Goal: Navigation & Orientation: Find specific page/section

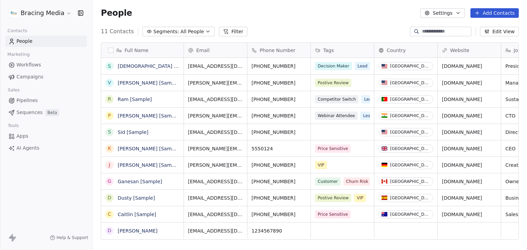
scroll to position [5, 5]
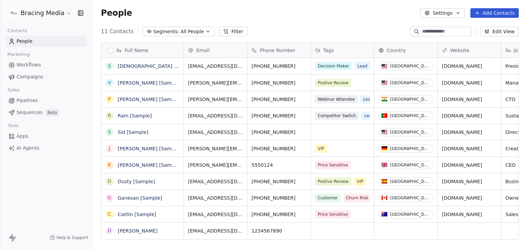
click at [38, 67] on span "Workflows" at bounding box center [28, 64] width 25 height 7
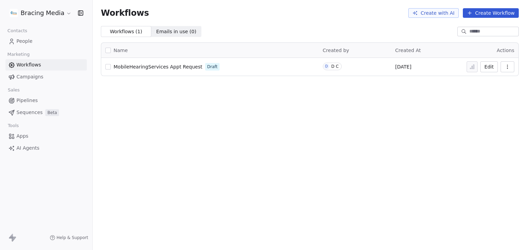
click at [31, 42] on span "People" at bounding box center [24, 41] width 16 height 7
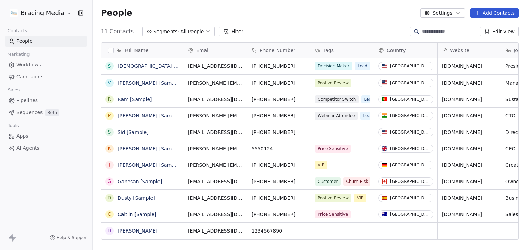
scroll to position [215, 429]
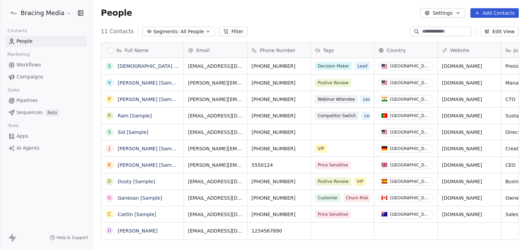
click at [31, 65] on span "Workflows" at bounding box center [28, 64] width 25 height 7
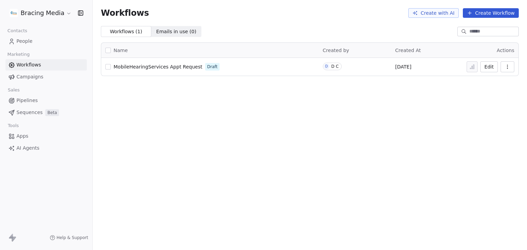
click at [54, 17] on html "Bracing Media Contacts People Marketing Workflows Campaigns Sales Pipelines Seq…" at bounding box center [263, 125] width 527 height 250
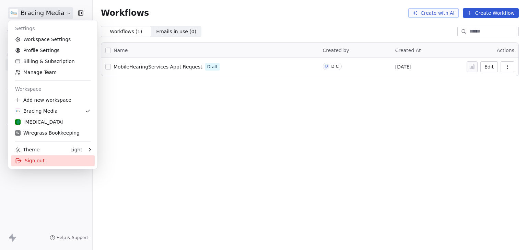
click at [43, 165] on div "Sign out" at bounding box center [53, 160] width 84 height 11
click at [50, 14] on html "Bracing Media Contacts People Marketing Workflows Campaigns Sales Pipelines Seq…" at bounding box center [263, 125] width 527 height 250
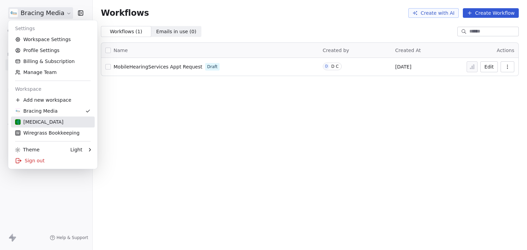
click at [60, 123] on div "[MEDICAL_DATA]" at bounding box center [52, 122] width 75 height 7
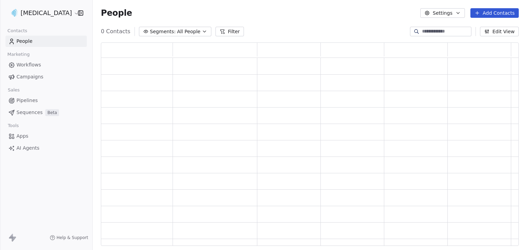
scroll to position [198, 412]
click at [28, 67] on span "Workflows" at bounding box center [28, 64] width 25 height 7
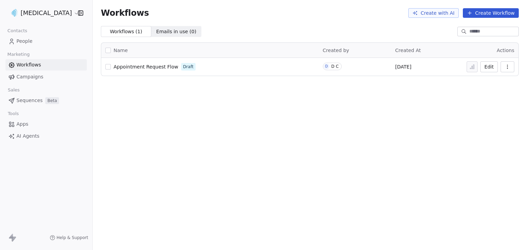
click at [45, 11] on html "Audiology Contacts People Marketing Workflows Campaigns Sales Sequences Beta To…" at bounding box center [263, 125] width 527 height 250
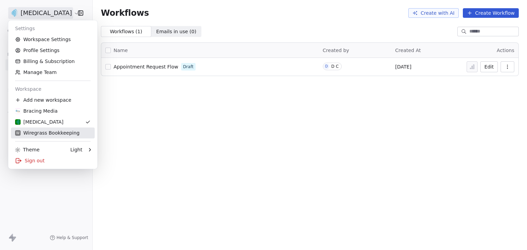
click at [48, 132] on div "W Wiregrass Bookkeeping" at bounding box center [47, 133] width 65 height 7
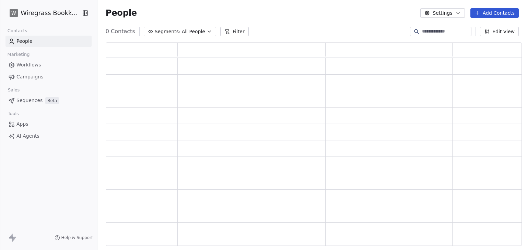
scroll to position [198, 411]
click at [55, 66] on link "Workflows" at bounding box center [48, 64] width 86 height 11
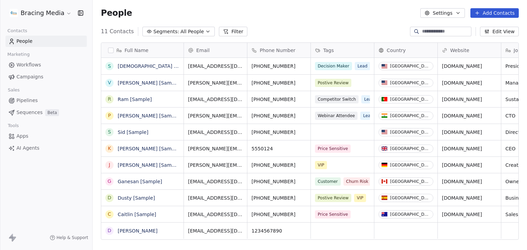
scroll to position [215, 429]
click at [31, 16] on html "Bracing Media Contacts People Marketing Workflows Campaigns Sales Pipelines Seq…" at bounding box center [263, 125] width 527 height 250
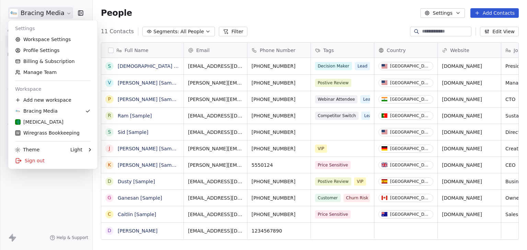
click at [250, 18] on html "Bracing Media Contacts People Marketing Workflows Campaigns Sales Pipelines Seq…" at bounding box center [263, 125] width 527 height 250
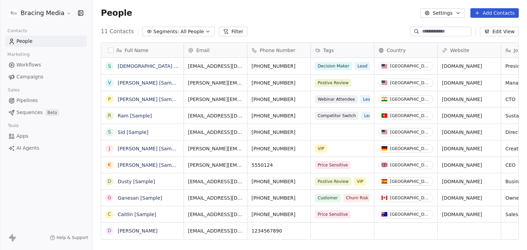
click at [56, 13] on html "Bracing Media Contacts People Marketing Workflows Campaigns Sales Pipelines Seq…" at bounding box center [263, 125] width 527 height 250
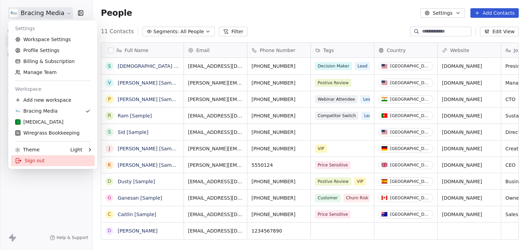
click at [34, 163] on div "Sign out" at bounding box center [53, 160] width 84 height 11
